Goal: Information Seeking & Learning: Learn about a topic

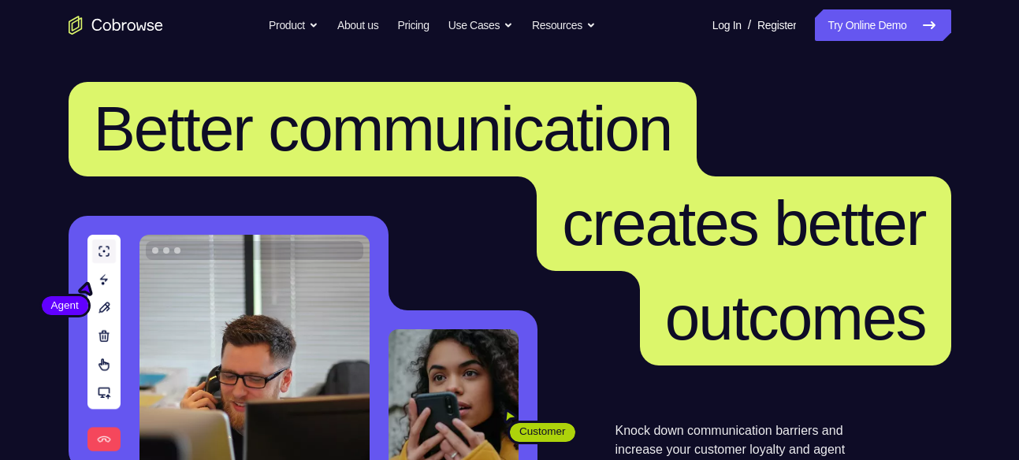
click at [920, 16] on icon at bounding box center [929, 25] width 19 height 19
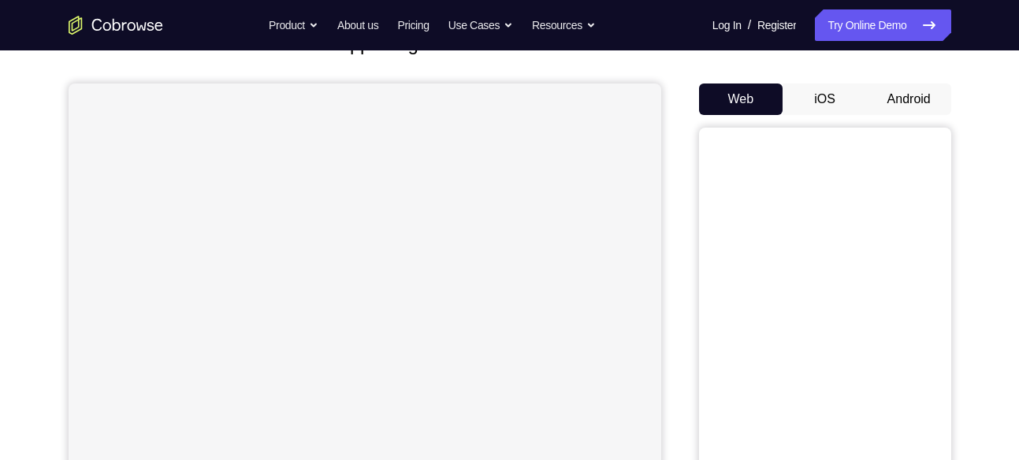
scroll to position [123, 0]
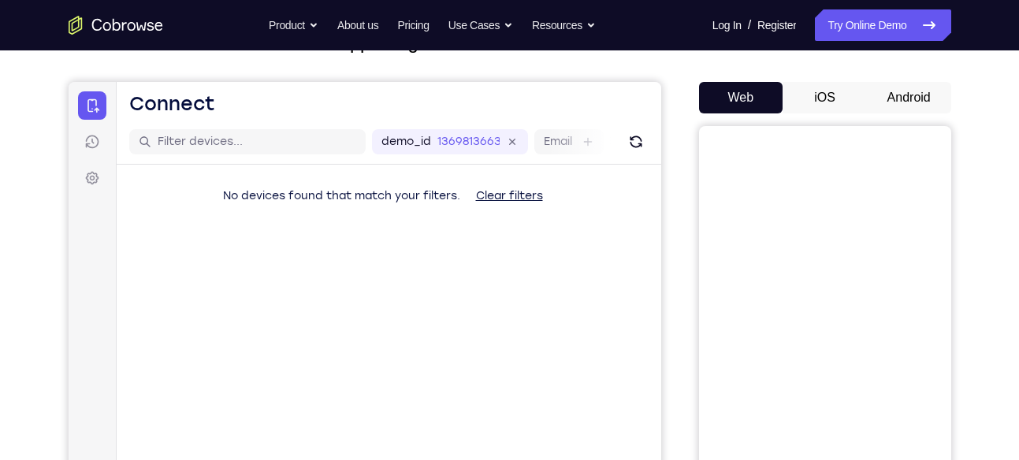
click at [896, 106] on button "Android" at bounding box center [909, 98] width 84 height 32
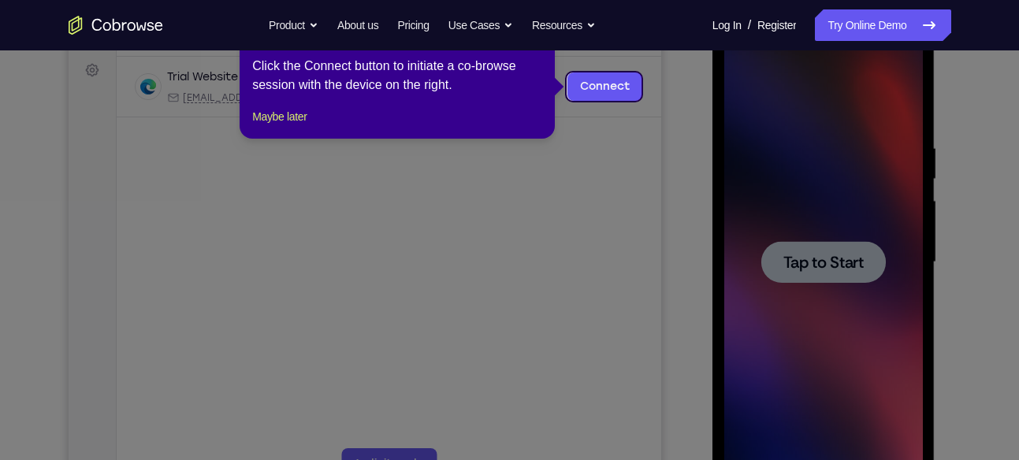
scroll to position [0, 0]
click at [767, 194] on icon at bounding box center [515, 230] width 1031 height 460
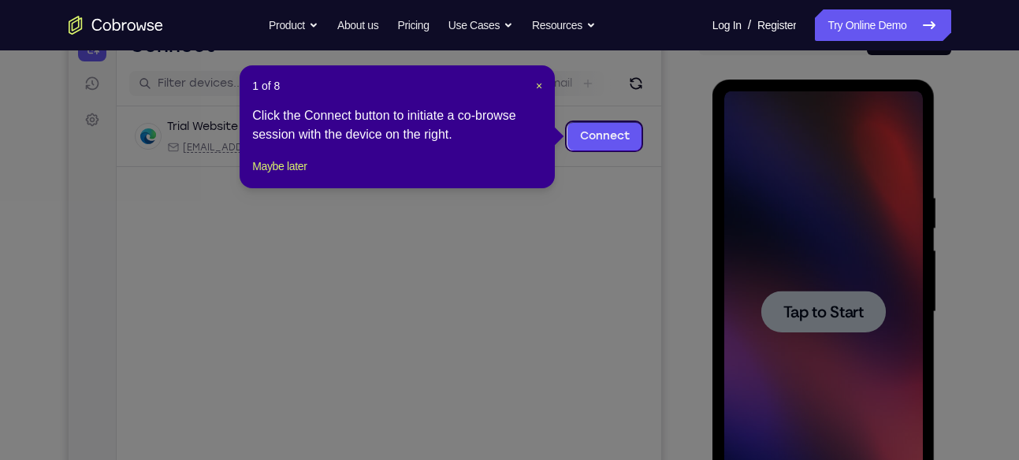
scroll to position [180, 0]
click at [538, 81] on span "×" at bounding box center [539, 86] width 6 height 13
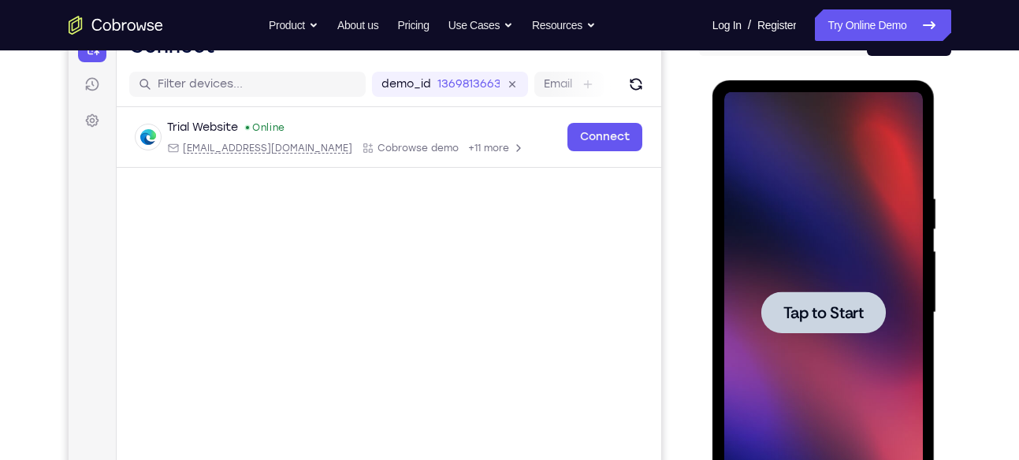
click at [825, 336] on div at bounding box center [823, 312] width 199 height 441
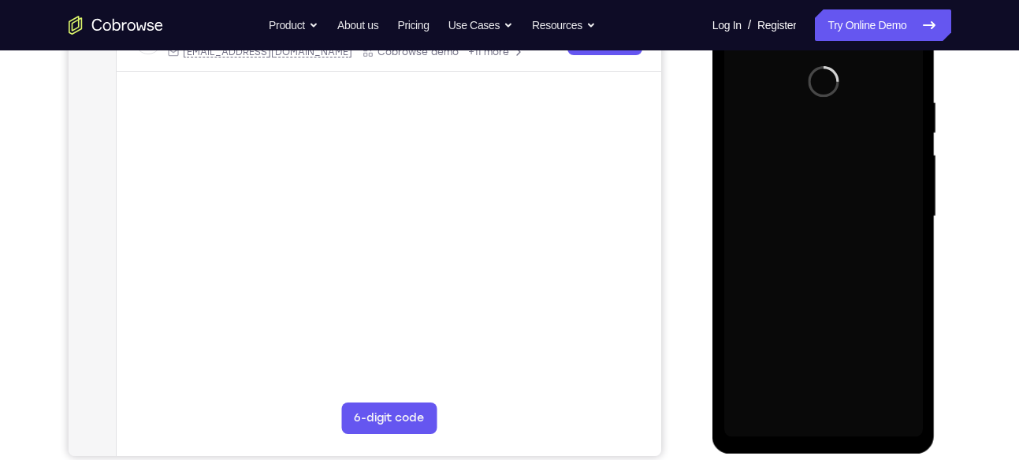
scroll to position [276, 0]
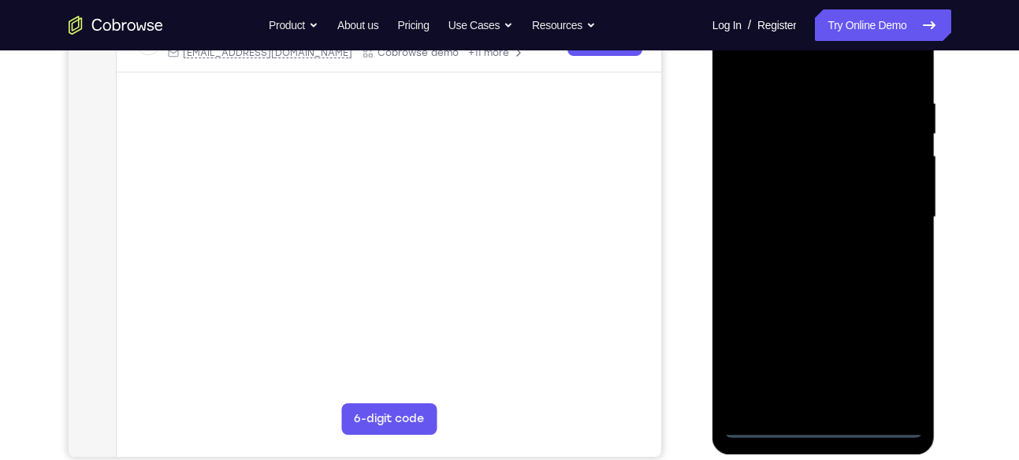
click at [822, 425] on div at bounding box center [823, 217] width 199 height 441
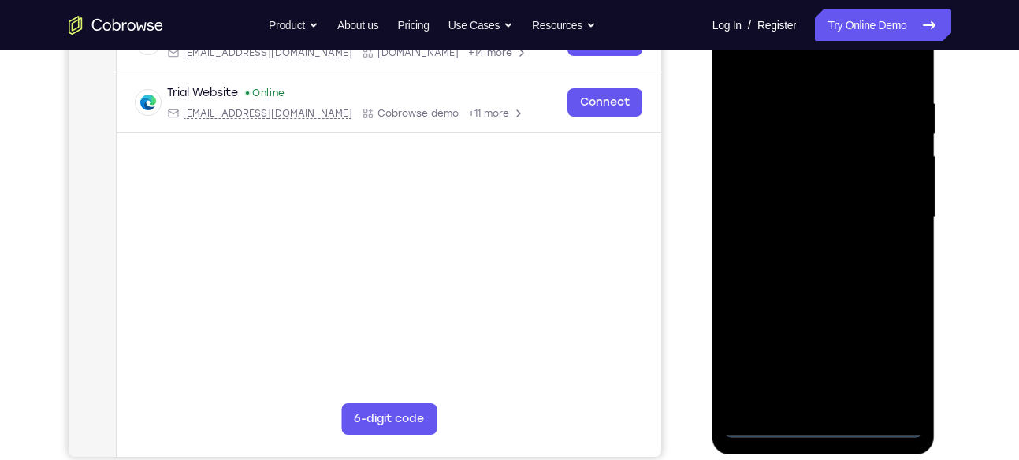
click at [902, 361] on div at bounding box center [823, 217] width 199 height 441
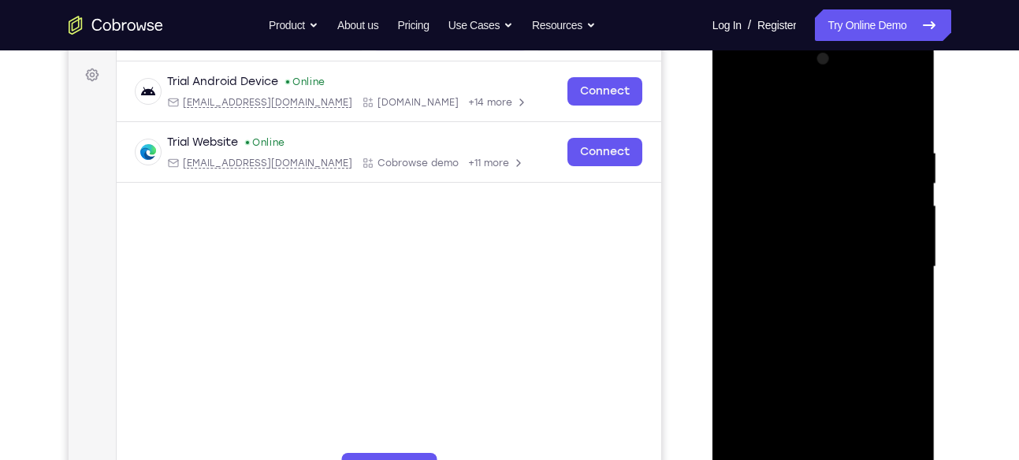
scroll to position [225, 0]
click at [742, 82] on div at bounding box center [823, 267] width 199 height 441
click at [891, 258] on div at bounding box center [823, 267] width 199 height 441
click at [805, 294] on div at bounding box center [823, 267] width 199 height 441
click at [800, 247] on div at bounding box center [823, 267] width 199 height 441
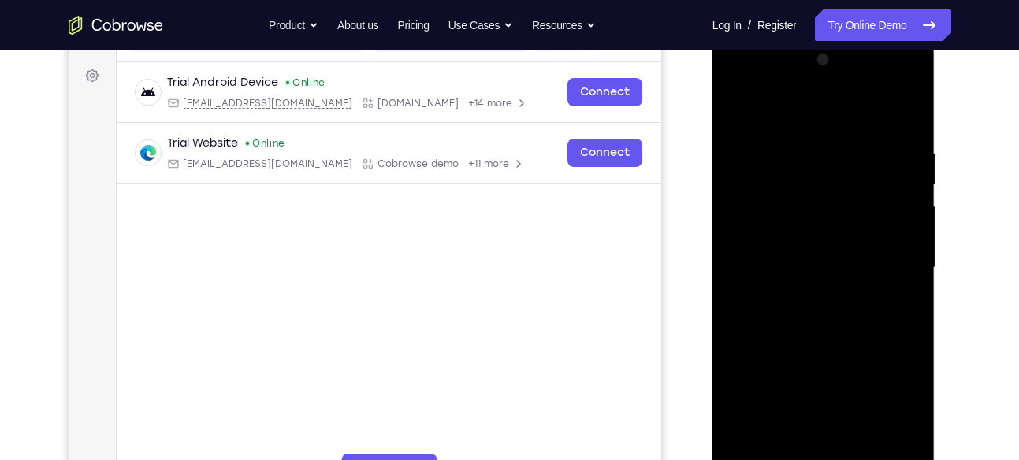
click at [794, 228] on div at bounding box center [823, 267] width 199 height 441
click at [787, 267] on div at bounding box center [823, 267] width 199 height 441
click at [816, 303] on div at bounding box center [823, 267] width 199 height 441
click at [900, 287] on div at bounding box center [823, 267] width 199 height 441
click at [790, 261] on div at bounding box center [823, 267] width 199 height 441
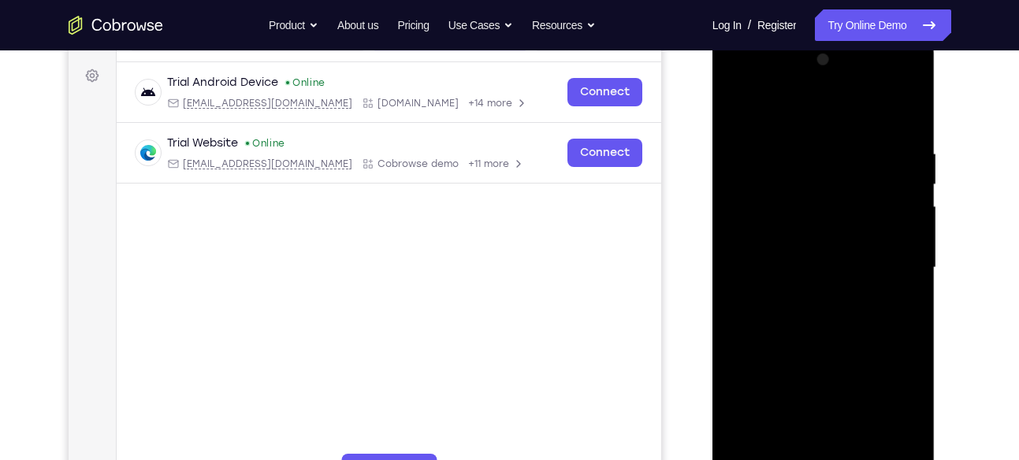
click at [759, 314] on div at bounding box center [823, 267] width 199 height 441
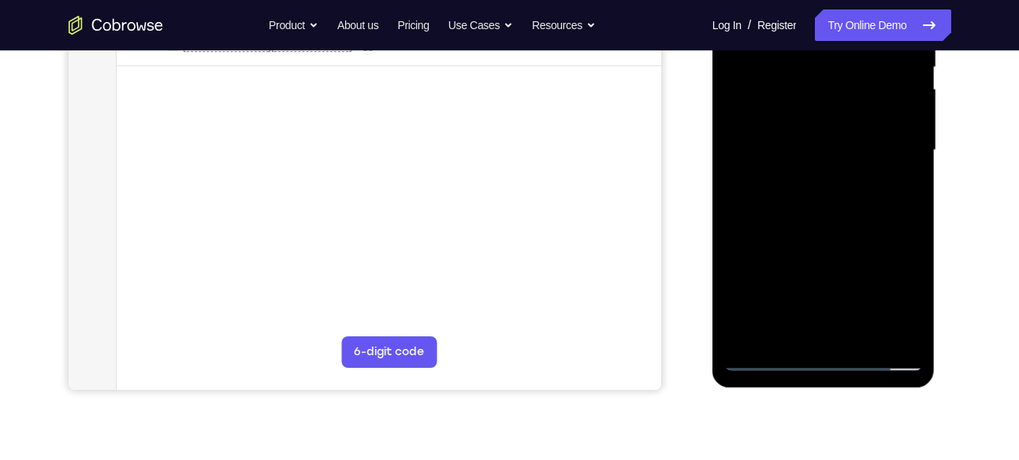
click at [817, 354] on div at bounding box center [823, 150] width 199 height 441
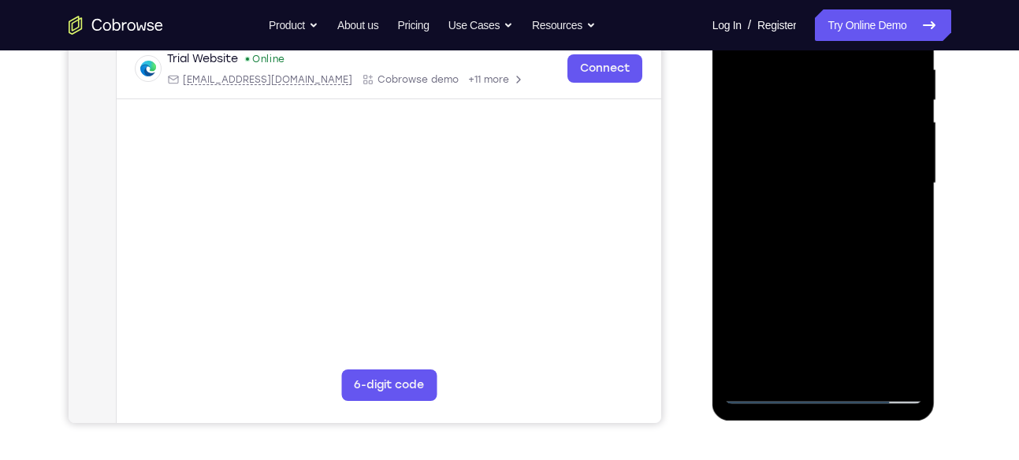
click at [891, 327] on div at bounding box center [823, 183] width 199 height 441
click at [770, 396] on div at bounding box center [823, 183] width 199 height 441
click at [757, 130] on div at bounding box center [823, 183] width 199 height 441
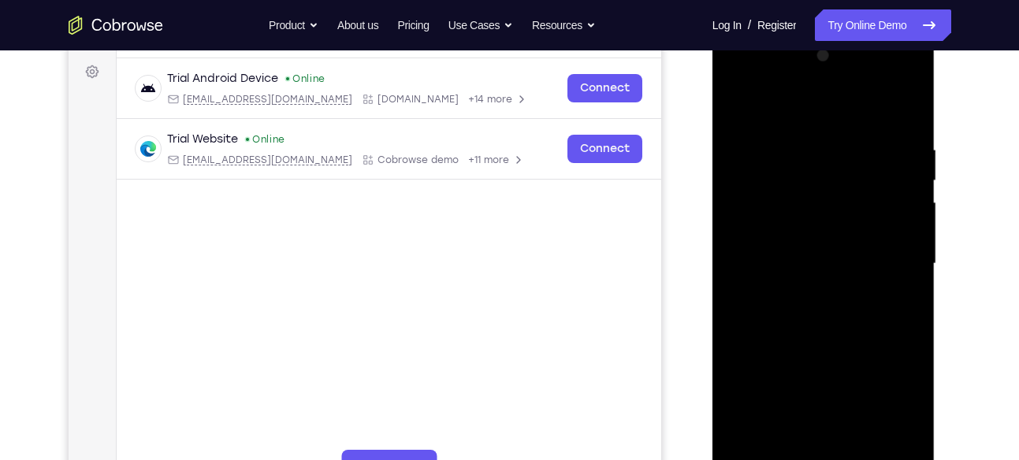
scroll to position [258, 0]
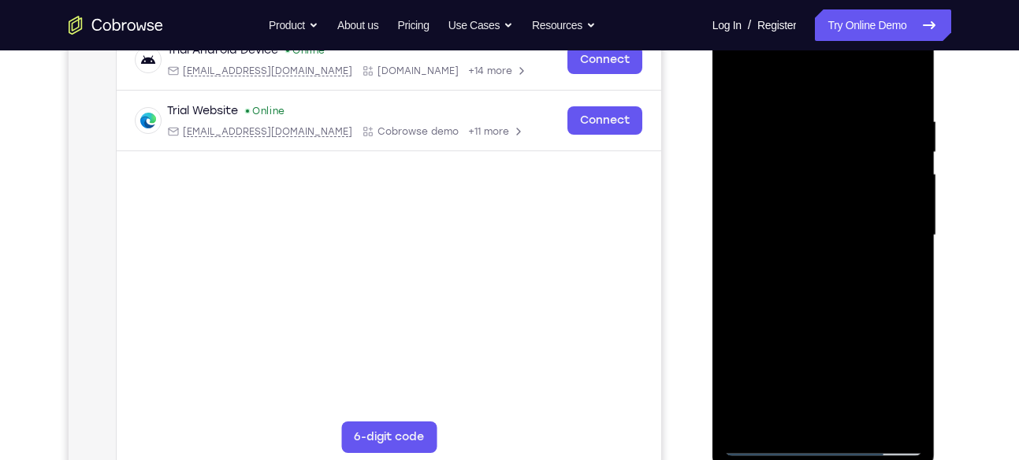
click at [793, 231] on div at bounding box center [823, 235] width 199 height 441
click at [798, 206] on div at bounding box center [823, 235] width 199 height 441
click at [789, 244] on div at bounding box center [823, 235] width 199 height 441
click at [809, 333] on div at bounding box center [823, 236] width 199 height 441
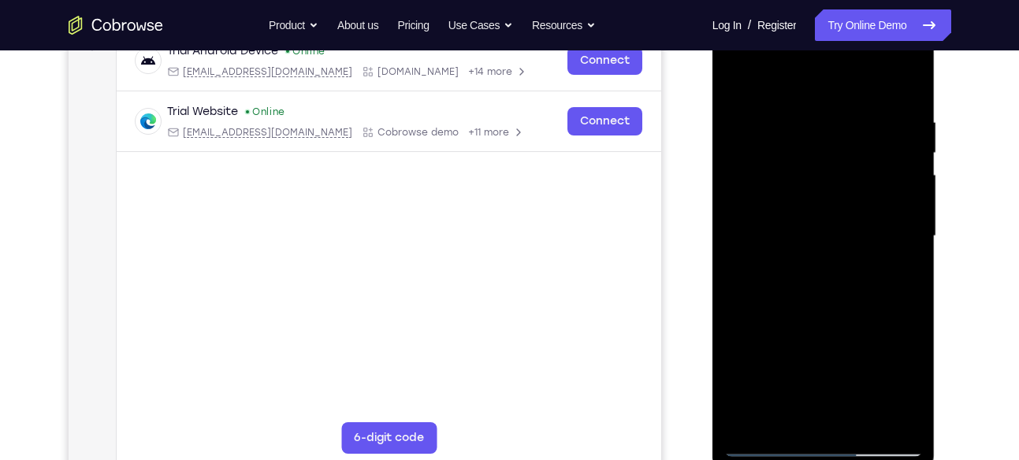
click at [904, 195] on div at bounding box center [823, 236] width 199 height 441
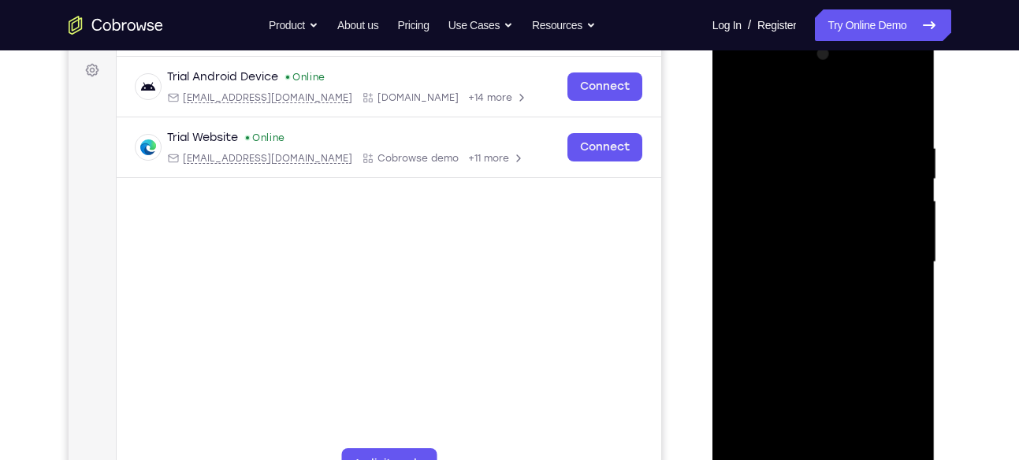
scroll to position [230, 0]
drag, startPoint x: 798, startPoint y: 119, endPoint x: 798, endPoint y: 58, distance: 60.7
click at [798, 58] on div at bounding box center [823, 263] width 199 height 441
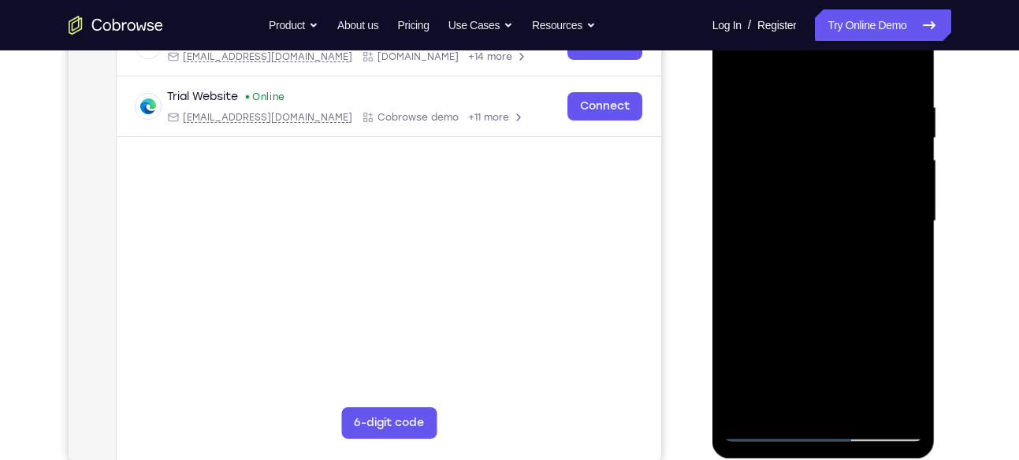
scroll to position [273, 0]
click at [887, 214] on div at bounding box center [823, 220] width 199 height 441
click at [887, 143] on div at bounding box center [823, 220] width 199 height 441
click at [897, 170] on div at bounding box center [823, 220] width 199 height 441
click at [749, 164] on div at bounding box center [823, 220] width 199 height 441
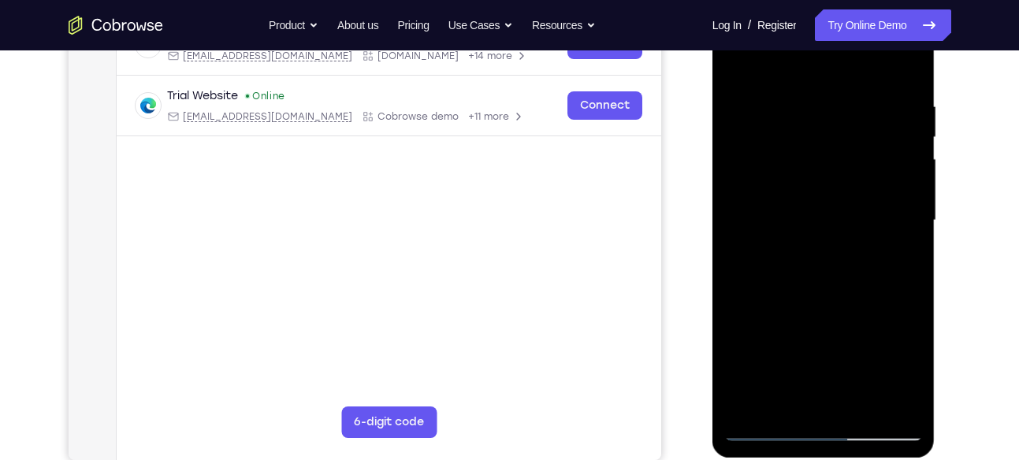
click at [809, 256] on div at bounding box center [823, 220] width 199 height 441
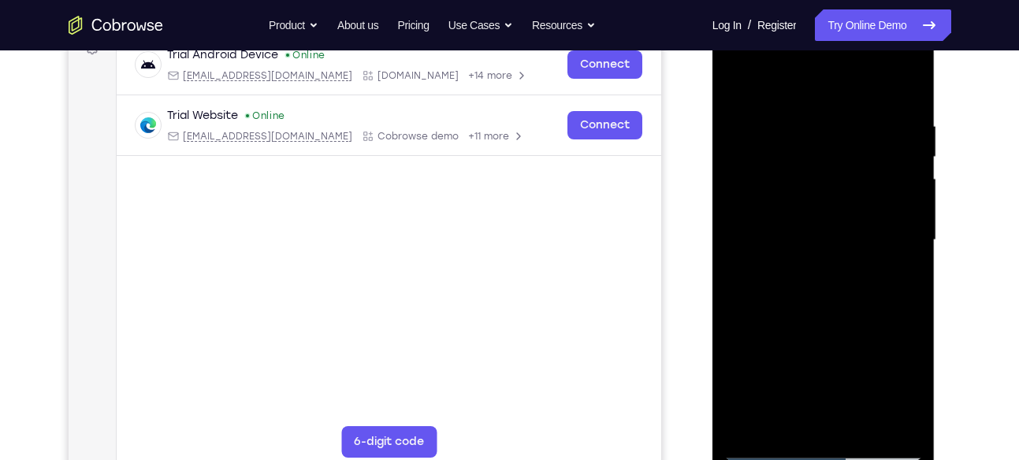
scroll to position [251, 0]
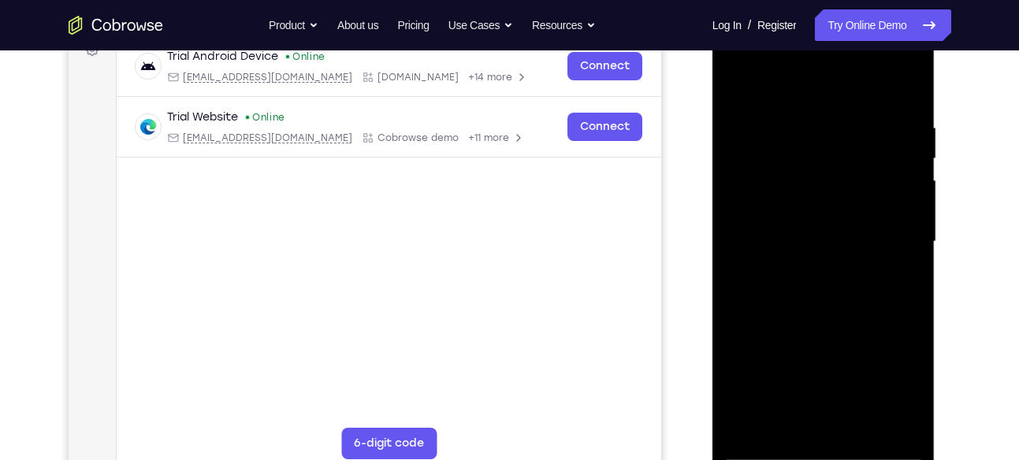
click at [738, 84] on div at bounding box center [823, 241] width 199 height 441
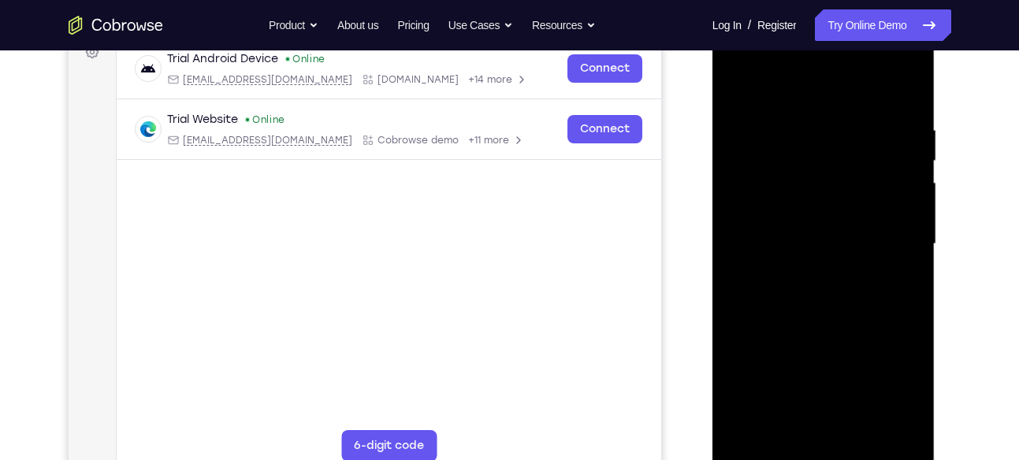
scroll to position [327, 0]
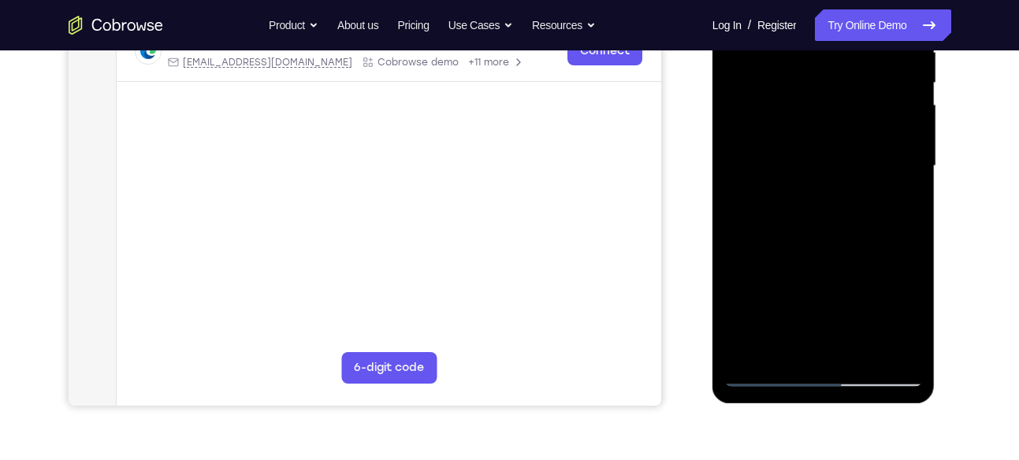
click at [760, 381] on div at bounding box center [823, 166] width 199 height 441
click at [757, 385] on div at bounding box center [823, 166] width 199 height 441
click at [761, 121] on div at bounding box center [823, 166] width 199 height 441
click at [798, 193] on div at bounding box center [823, 166] width 199 height 441
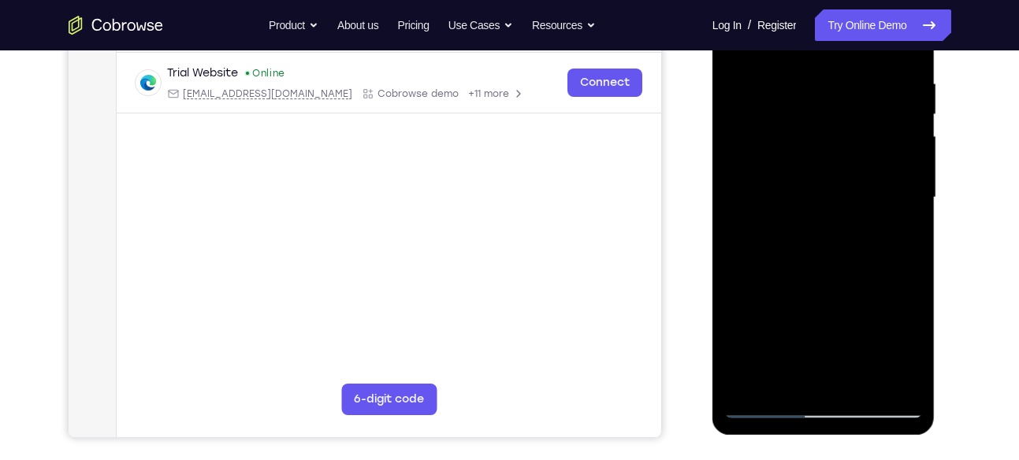
scroll to position [295, 0]
click at [796, 185] on div at bounding box center [823, 198] width 199 height 441
click at [793, 159] on div at bounding box center [823, 198] width 199 height 441
click at [779, 193] on div at bounding box center [823, 198] width 199 height 441
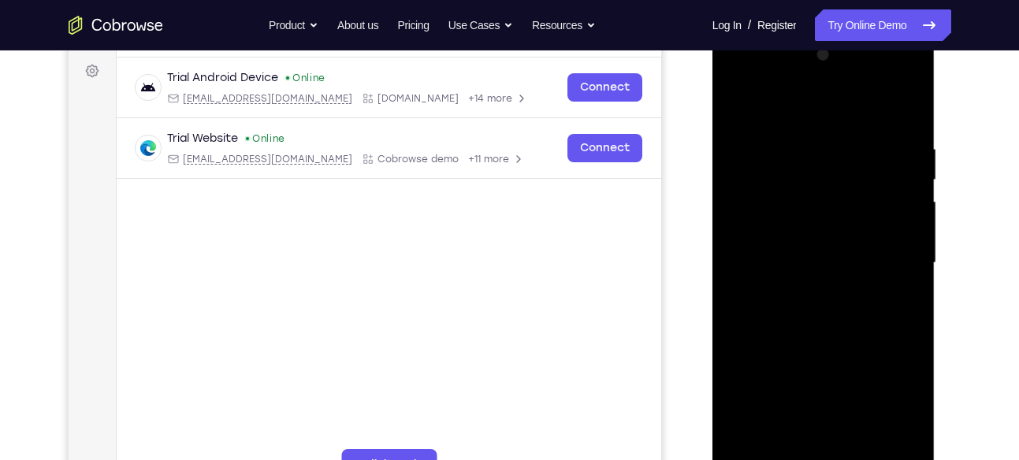
scroll to position [229, 0]
